Goal: Use online tool/utility

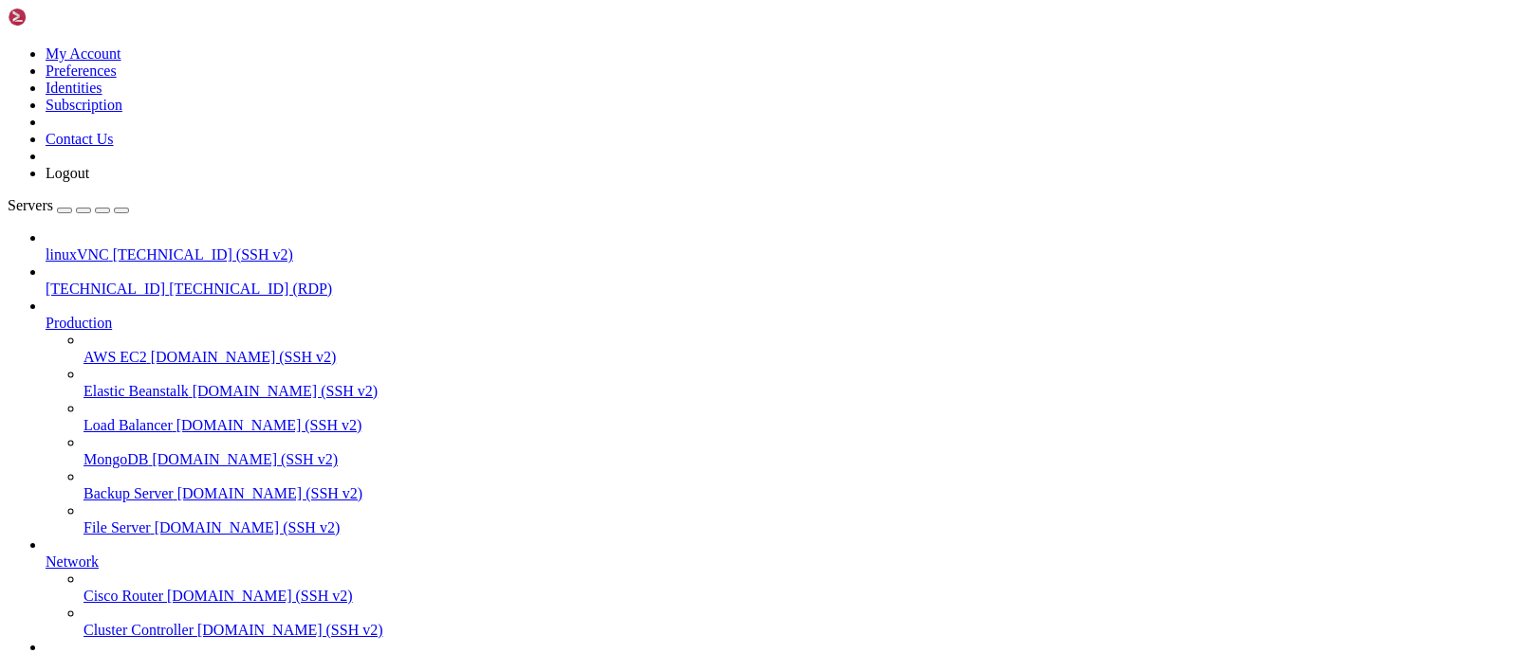
drag, startPoint x: 442, startPoint y: 1141, endPoint x: 484, endPoint y: 1040, distance: 109.7
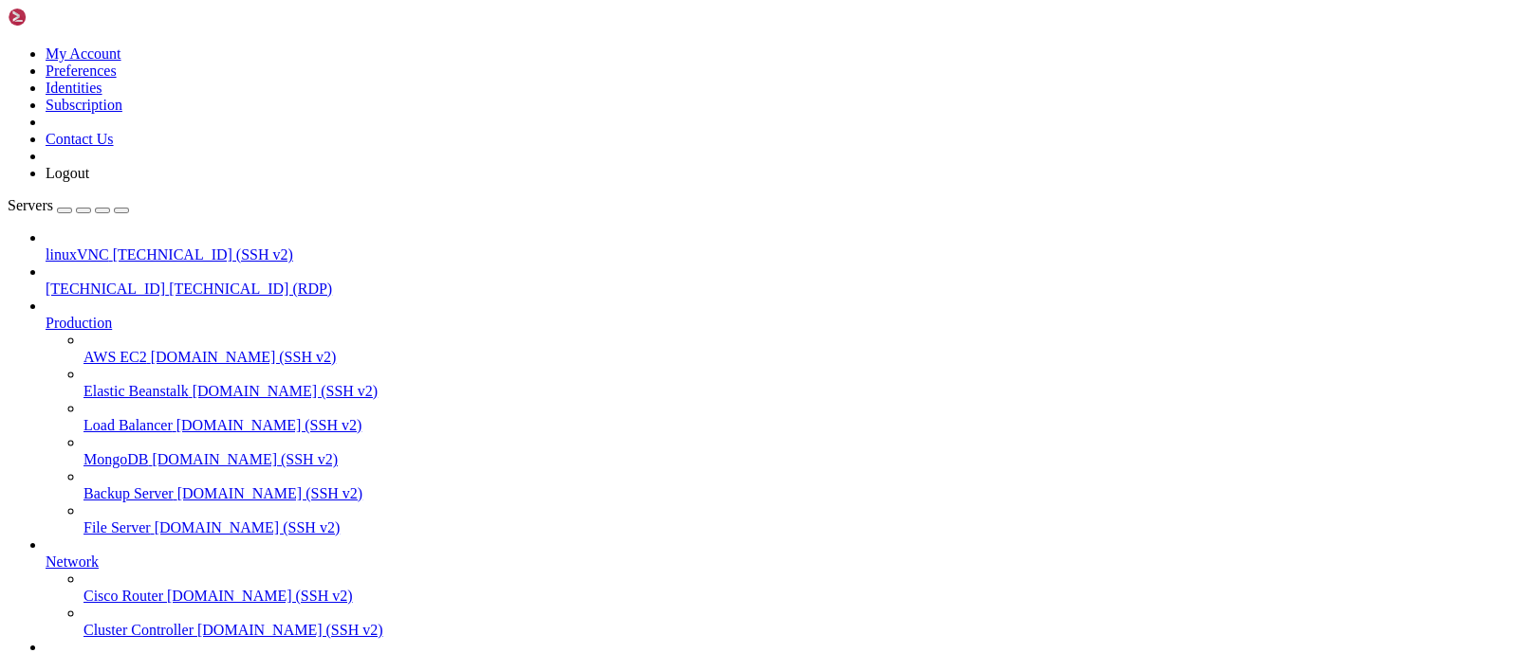
drag, startPoint x: 267, startPoint y: 1400, endPoint x: 44, endPoint y: 1281, distance: 253.3
